Goal: Obtain resource: Obtain resource

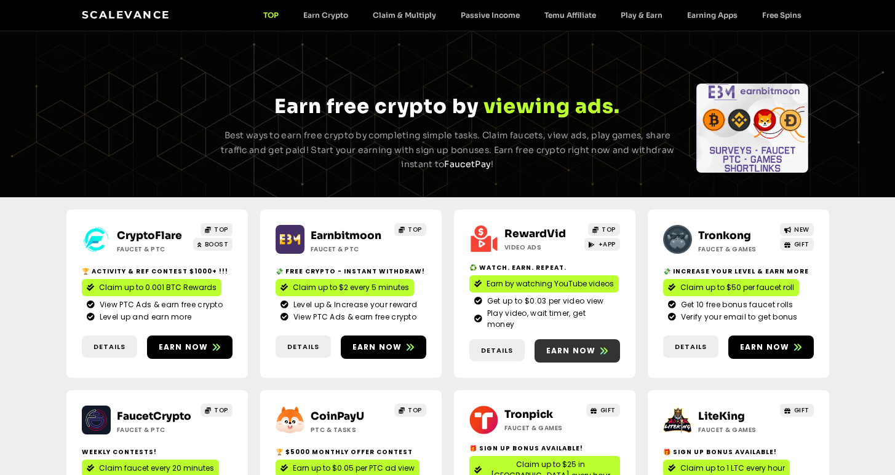
click at [580, 346] on span "Earn now" at bounding box center [571, 351] width 50 height 11
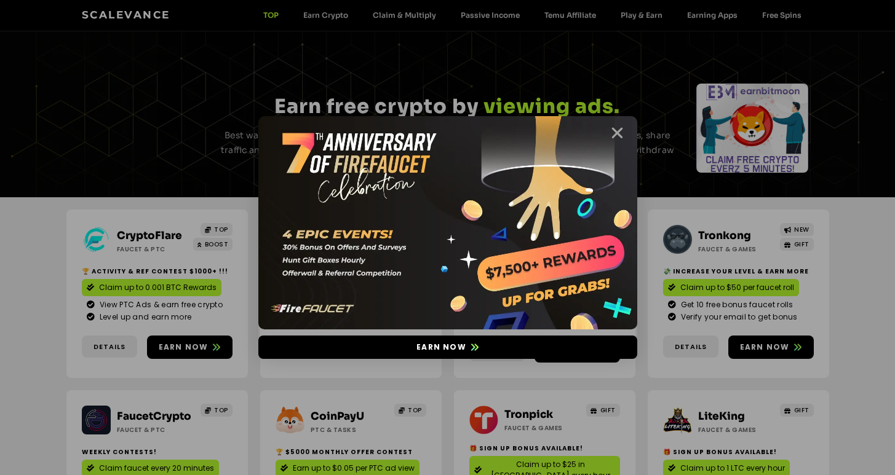
click at [615, 132] on icon "Close" at bounding box center [616, 132] width 15 height 15
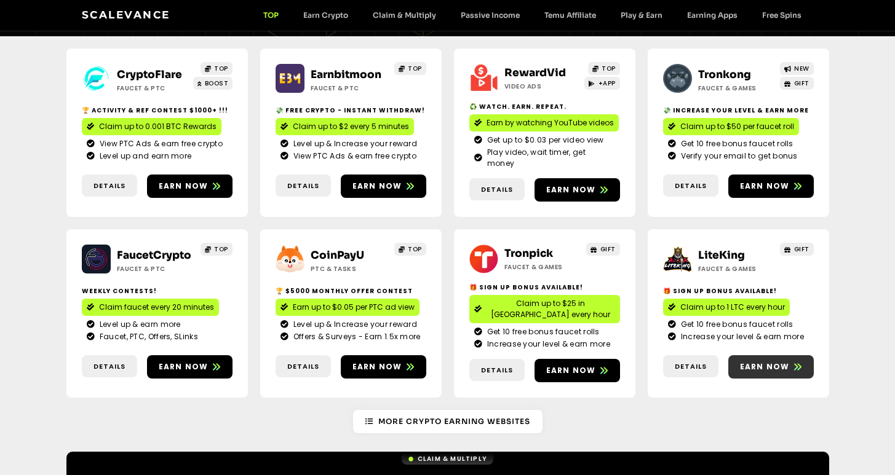
scroll to position [264, 0]
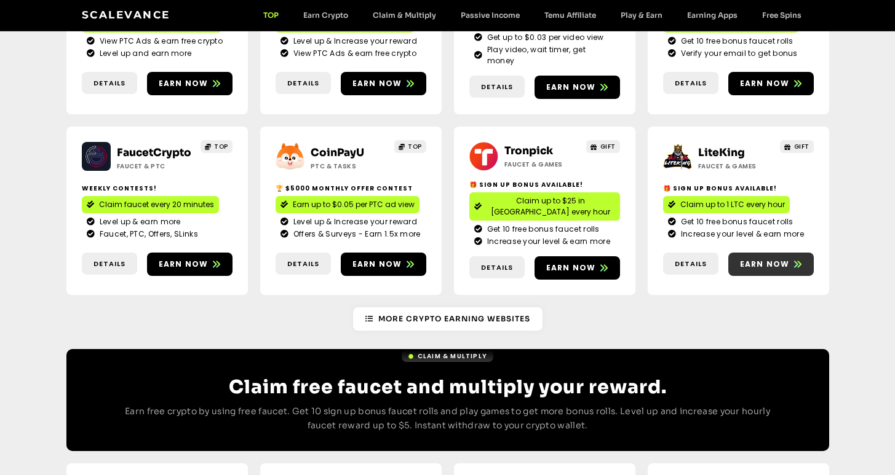
click at [774, 259] on span "Earn now" at bounding box center [765, 264] width 50 height 11
click at [571, 263] on span "Earn now" at bounding box center [571, 268] width 50 height 11
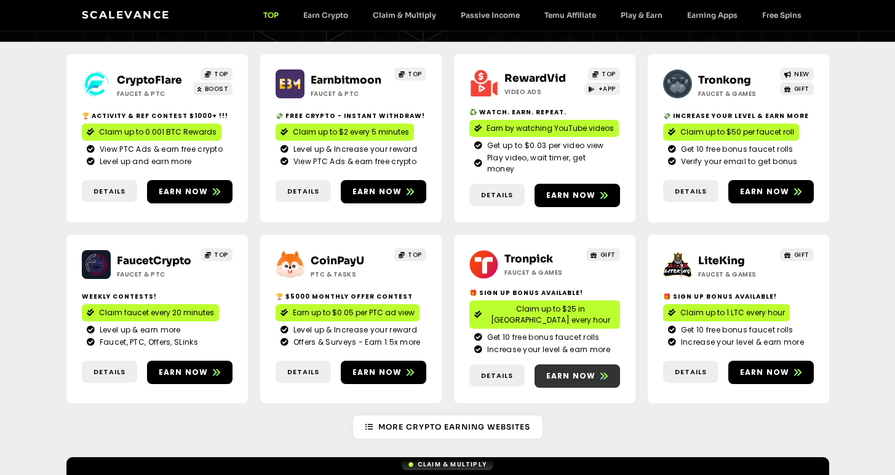
scroll to position [135, 0]
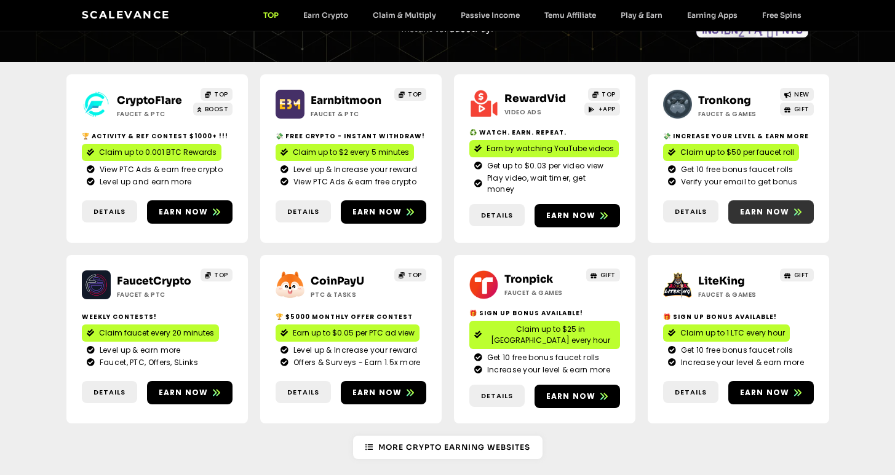
click at [778, 207] on span "Earn now" at bounding box center [765, 212] width 50 height 11
click at [183, 209] on span "Earn now" at bounding box center [184, 212] width 50 height 11
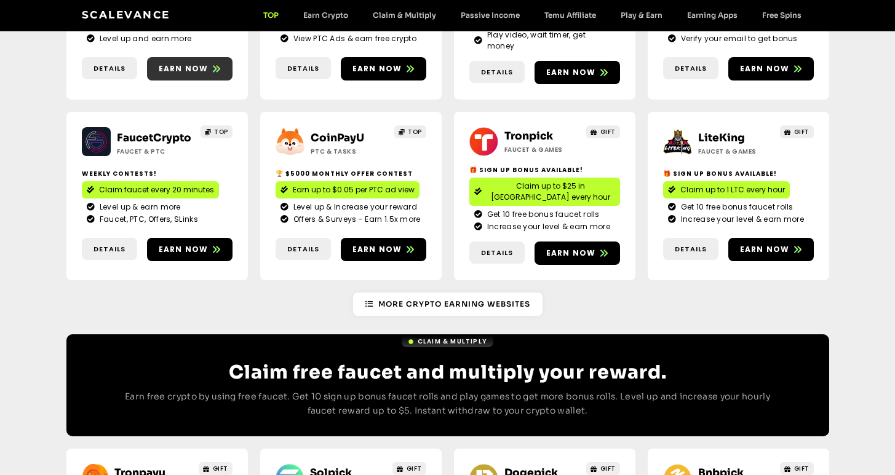
scroll to position [286, 0]
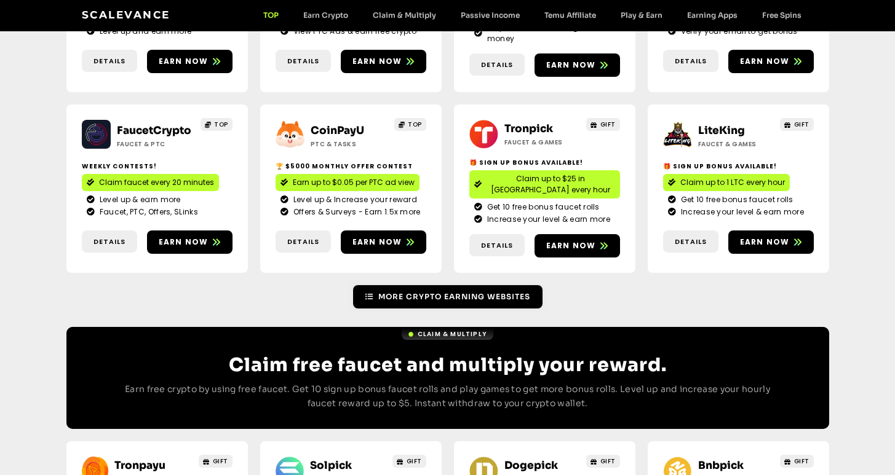
click at [446, 291] on span "More Crypto Earning Websites" at bounding box center [454, 296] width 152 height 11
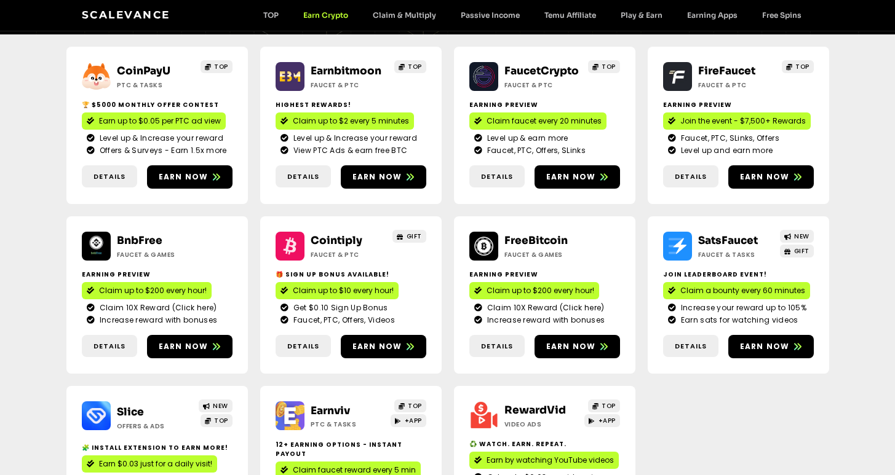
scroll to position [192, 0]
